Goal: Task Accomplishment & Management: Complete application form

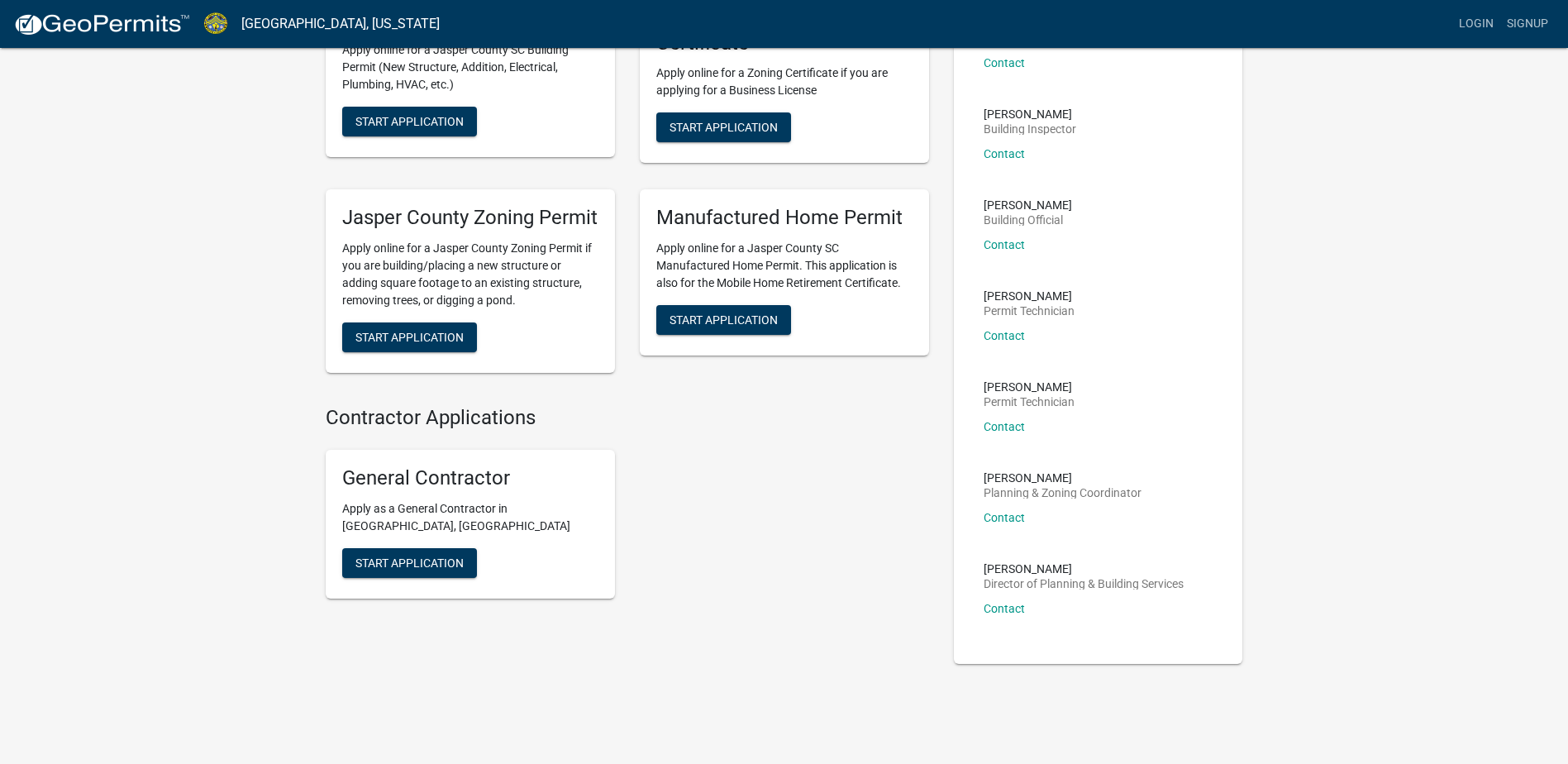
scroll to position [191, 0]
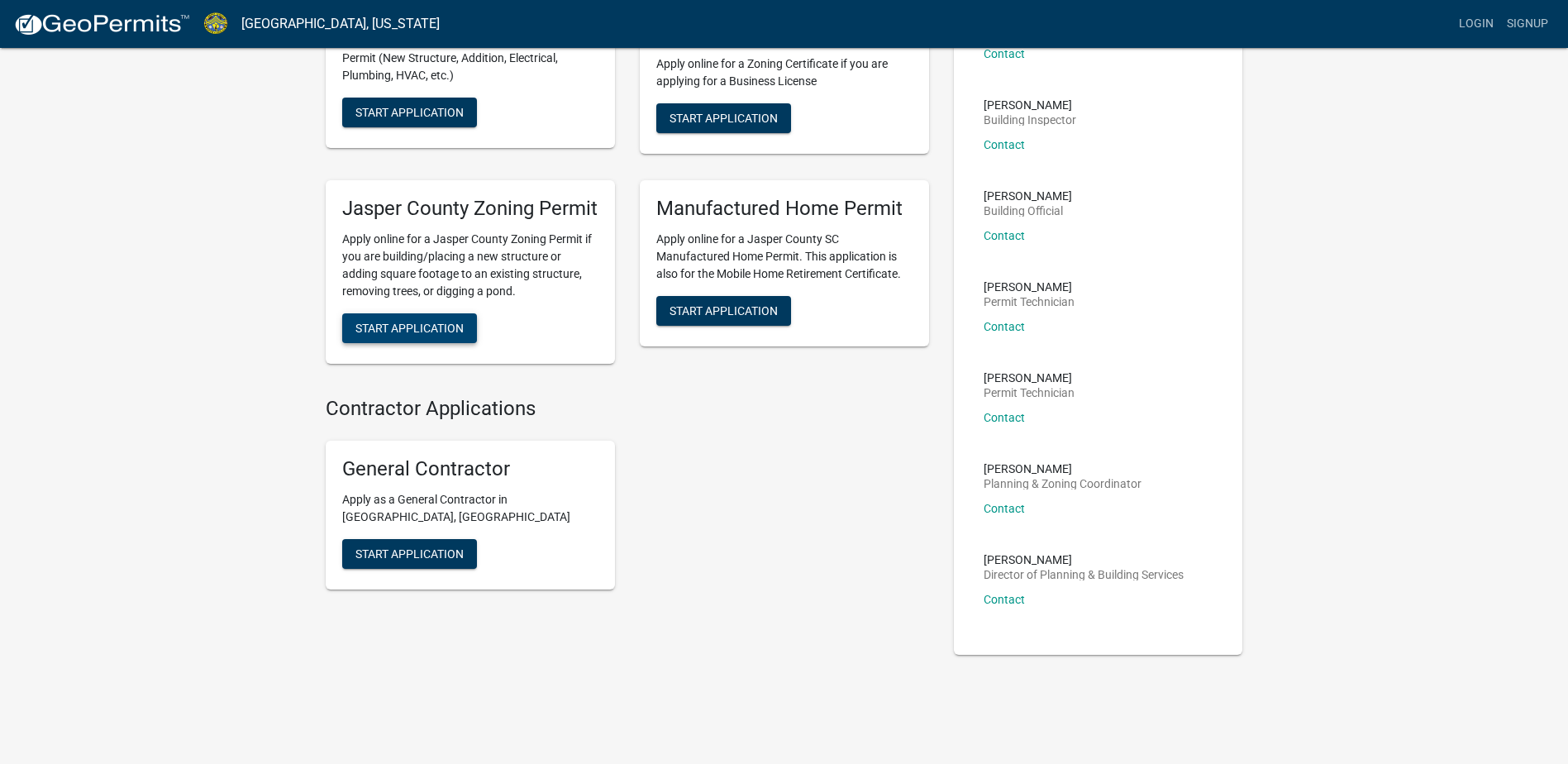
click at [443, 335] on span "Start Application" at bounding box center [410, 328] width 108 height 13
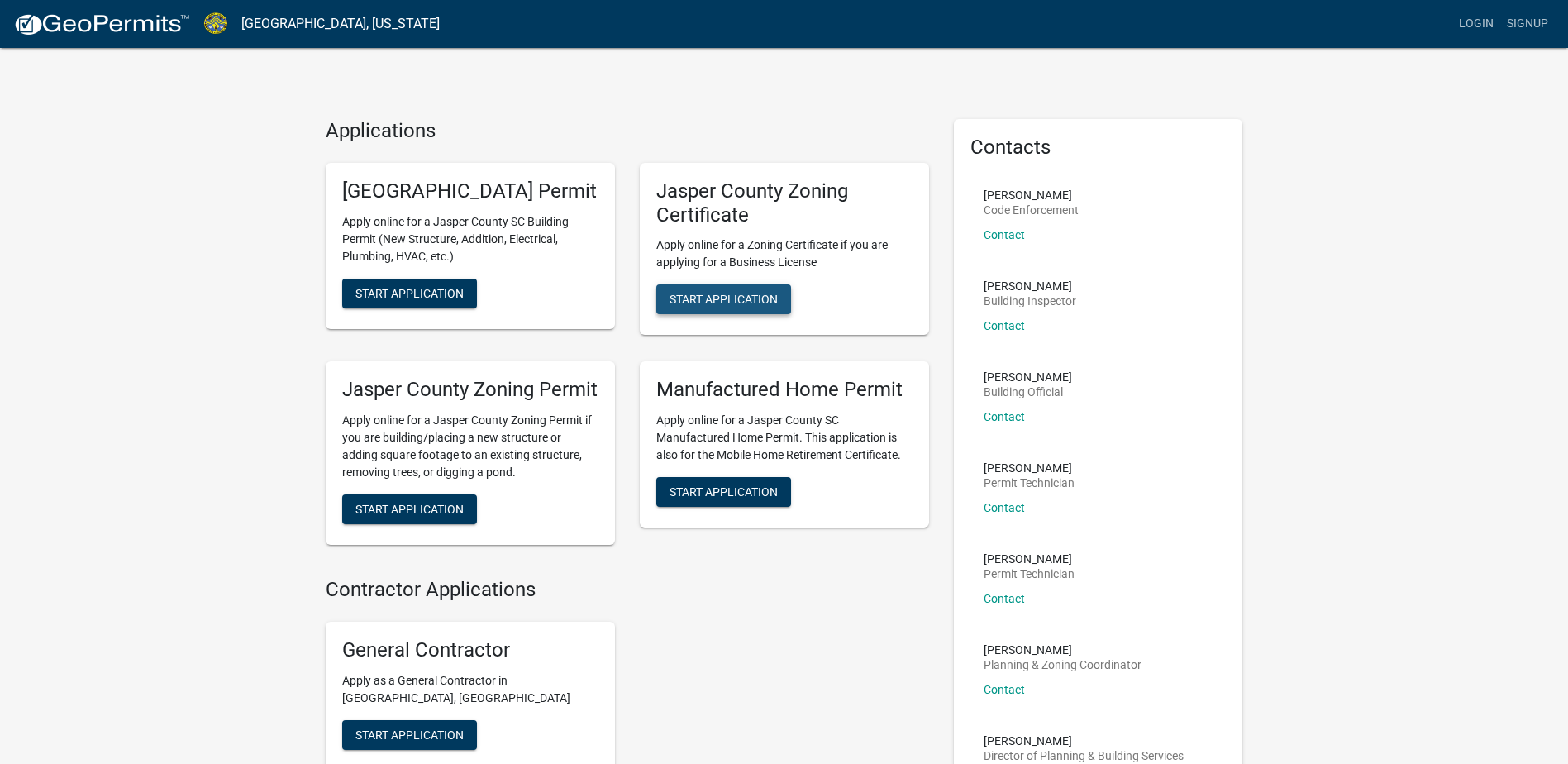
click at [710, 296] on span "Start Application" at bounding box center [723, 300] width 108 height 13
click at [1016, 232] on link "Contact" at bounding box center [1005, 235] width 42 height 13
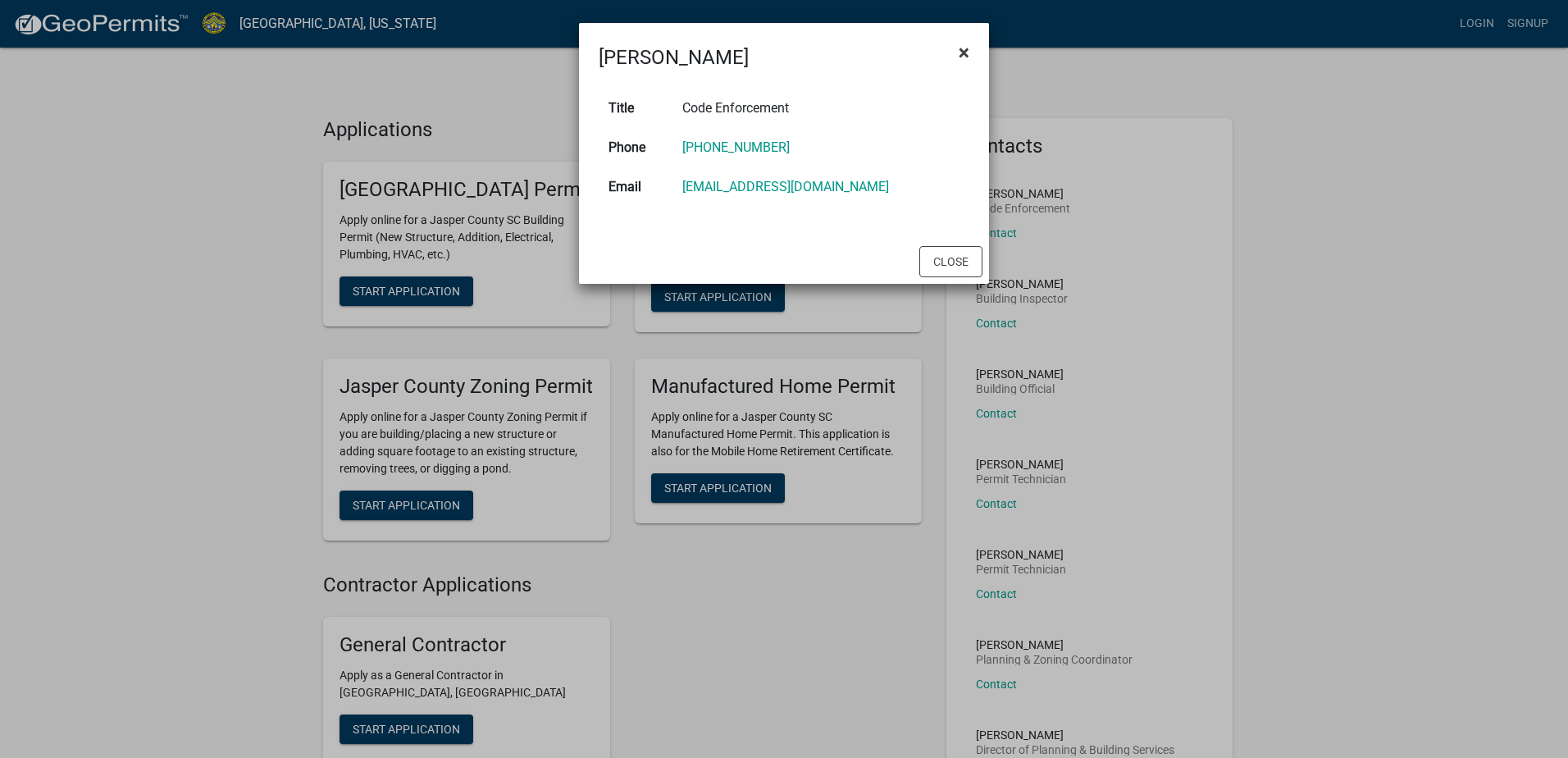
click at [963, 44] on span "×" at bounding box center [963, 53] width 10 height 23
